Goal: Navigation & Orientation: Find specific page/section

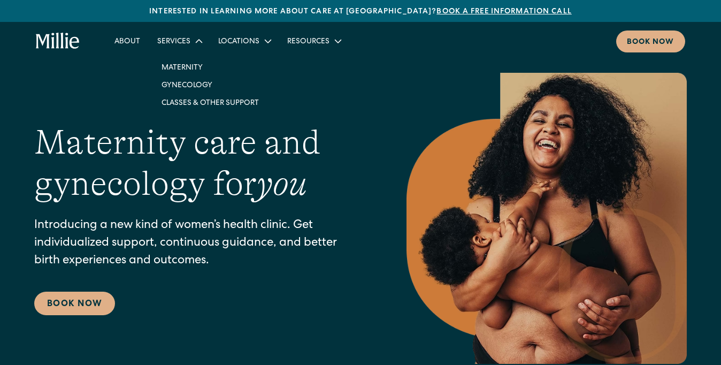
click at [159, 41] on div "Services" at bounding box center [173, 41] width 33 height 11
click at [127, 44] on link "About" at bounding box center [127, 41] width 43 height 18
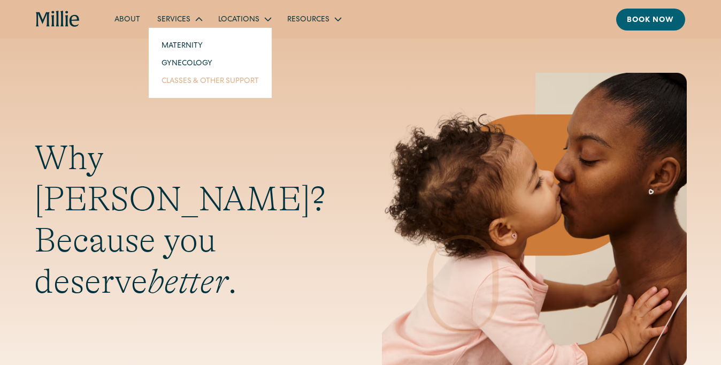
click at [196, 86] on link "Classes & Other Support" at bounding box center [210, 81] width 114 height 18
